Goal: Task Accomplishment & Management: Use online tool/utility

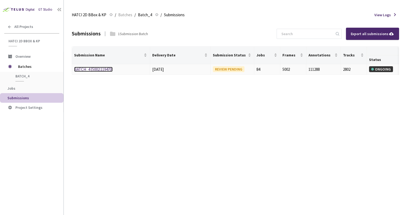
click at [91, 69] on link "BATCH_4 [5002:119470]" at bounding box center [93, 69] width 38 height 5
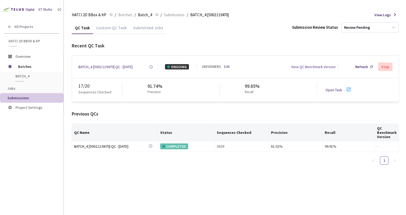
click at [338, 89] on link "Open Task" at bounding box center [333, 89] width 17 height 5
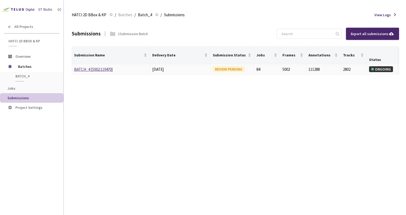
click at [98, 73] on td "BATCH_4 [5002:119470]" at bounding box center [111, 69] width 78 height 11
click at [97, 69] on link "BATCH_4 [5002:119470]" at bounding box center [93, 69] width 38 height 5
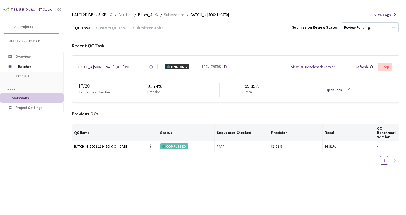
click at [337, 91] on link "Open Task" at bounding box center [333, 89] width 17 height 5
